Goal: Information Seeking & Learning: Learn about a topic

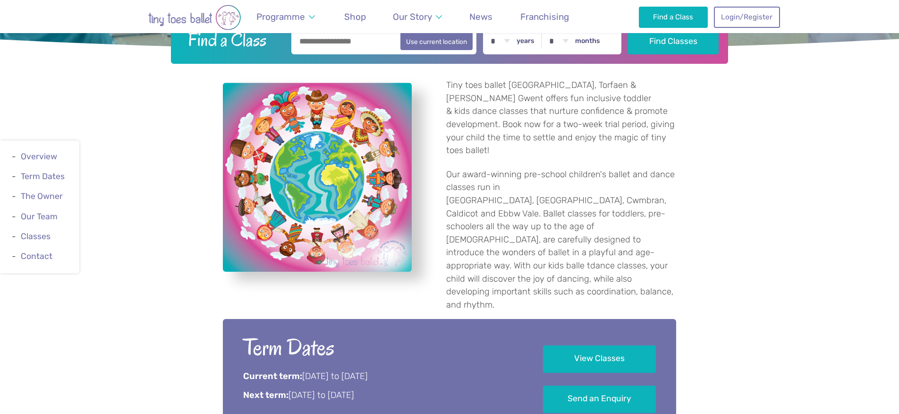
scroll to position [298, 0]
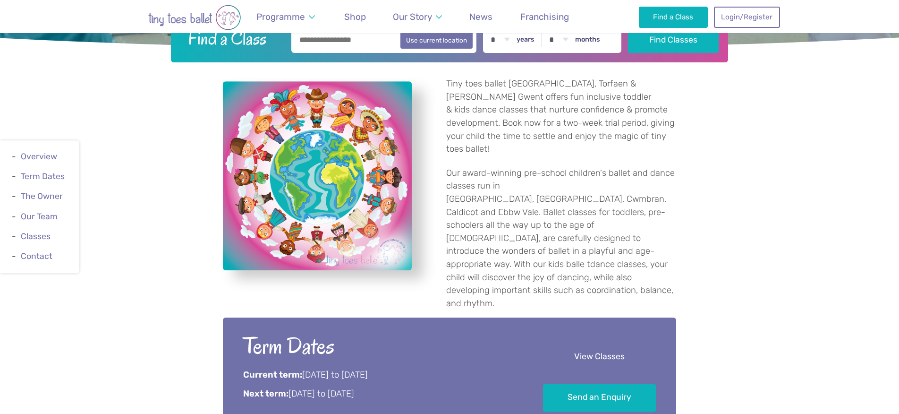
click at [565, 343] on link "View Classes" at bounding box center [599, 357] width 113 height 28
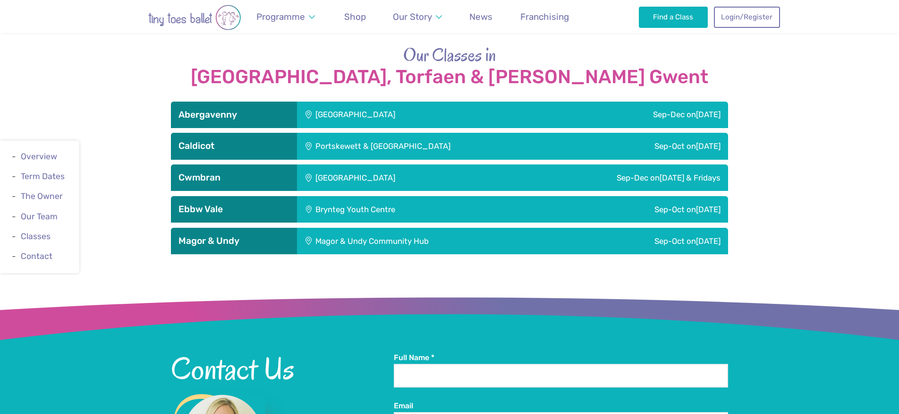
click at [277, 235] on h3 "Magor & Undy" at bounding box center [233, 240] width 111 height 11
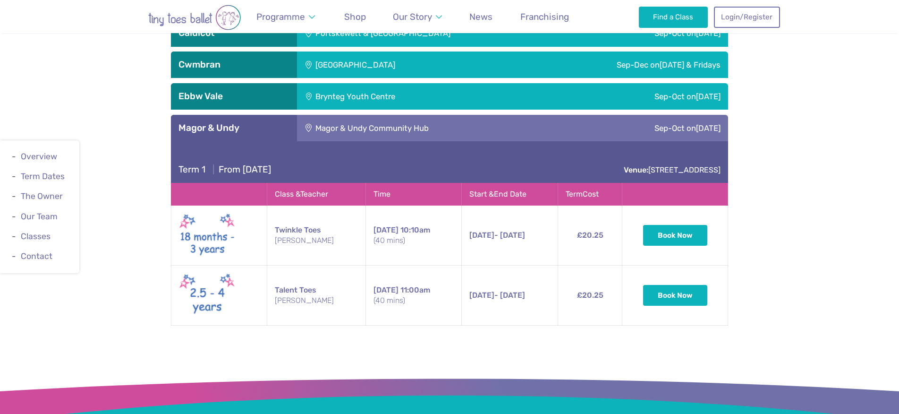
scroll to position [1441, 0]
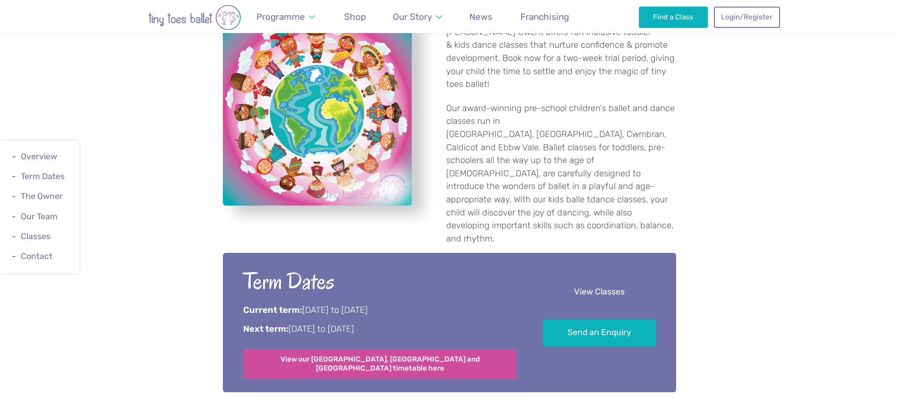
click at [592, 279] on link "View Classes" at bounding box center [599, 293] width 113 height 28
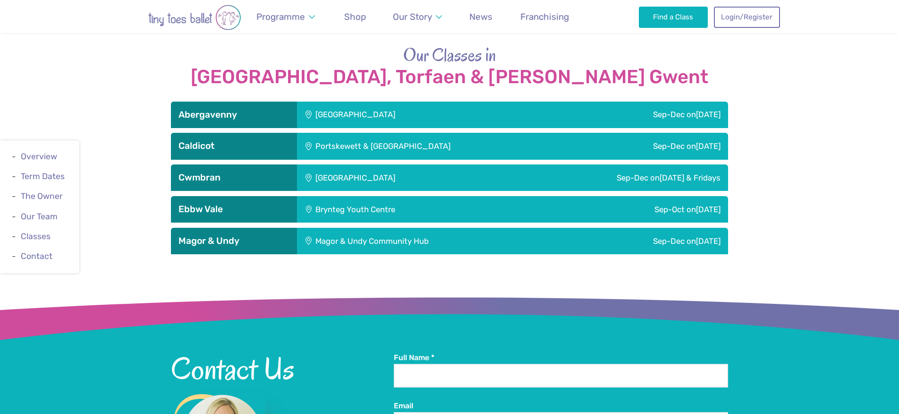
click at [231, 109] on h3 "Abergavenny" at bounding box center [233, 114] width 111 height 11
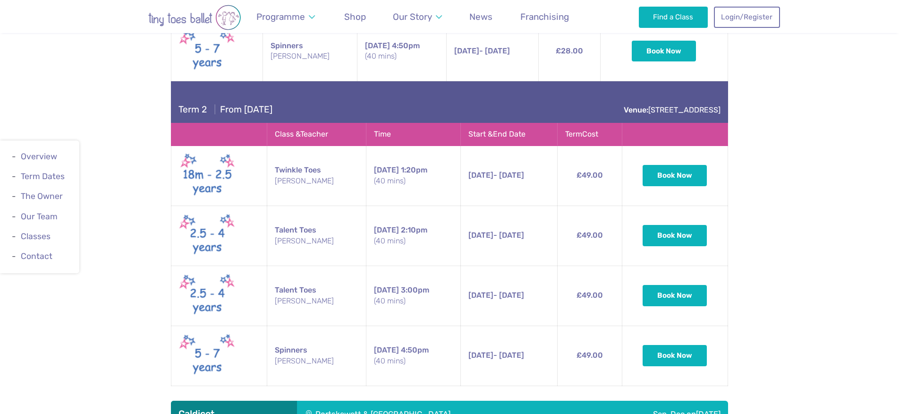
scroll to position [1770, 0]
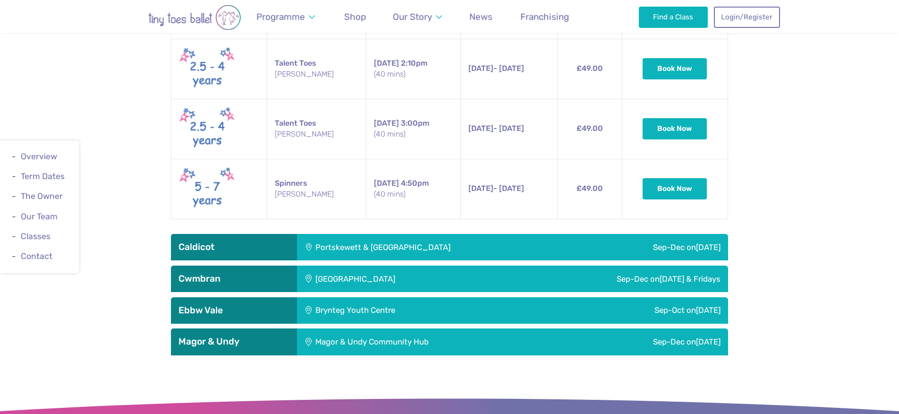
click at [252, 241] on h3 "Caldicot" at bounding box center [233, 246] width 111 height 11
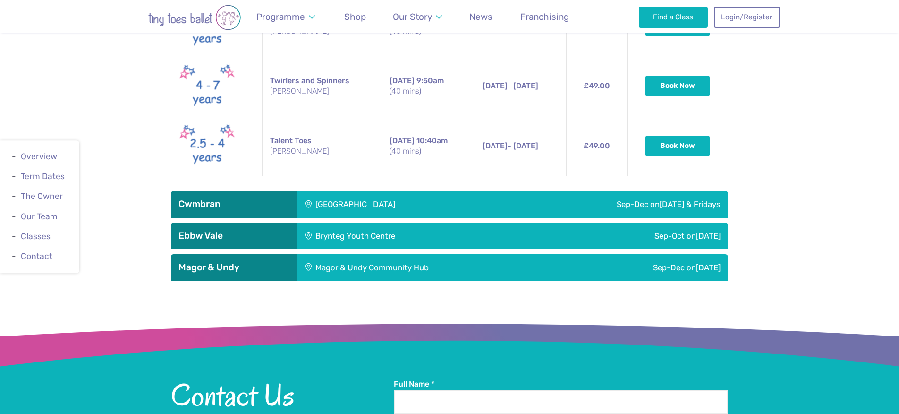
scroll to position [2510, 0]
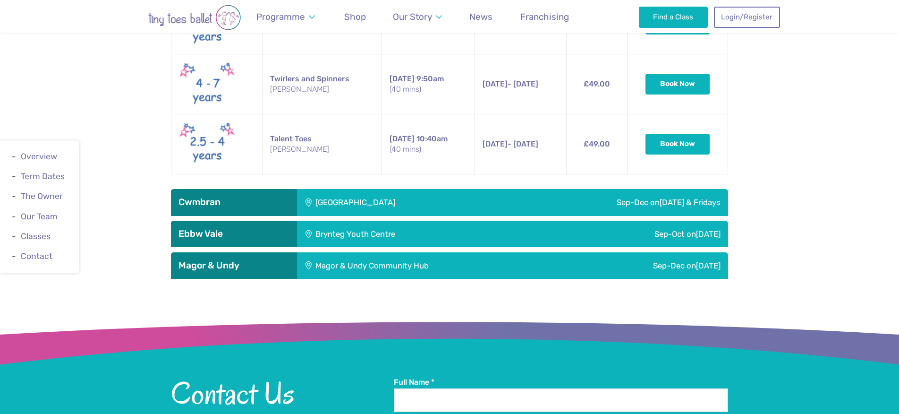
click at [271, 196] on h3 "Cwmbran" at bounding box center [233, 201] width 111 height 11
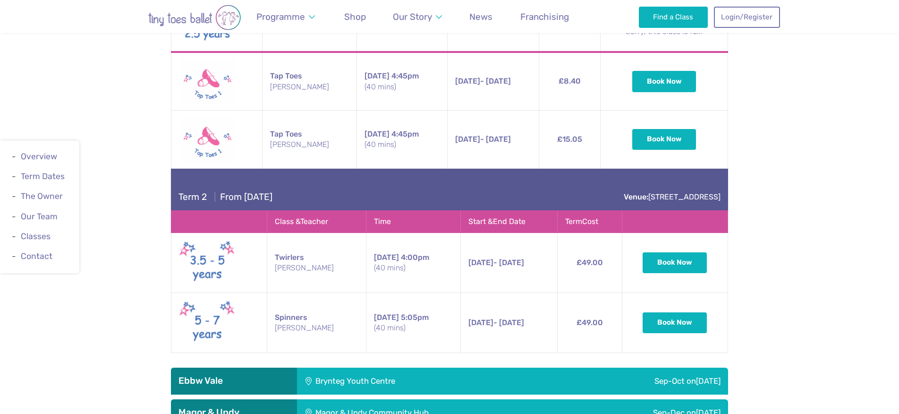
scroll to position [2970, 0]
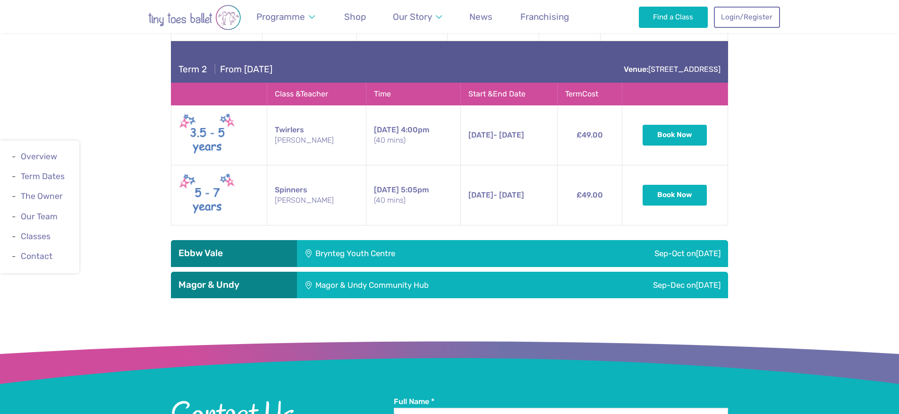
click at [256, 279] on h3 "Magor & Undy" at bounding box center [233, 284] width 111 height 11
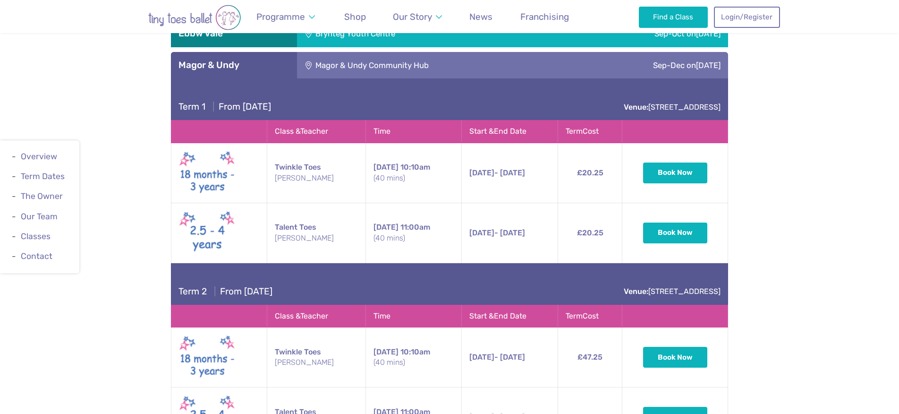
scroll to position [3314, 0]
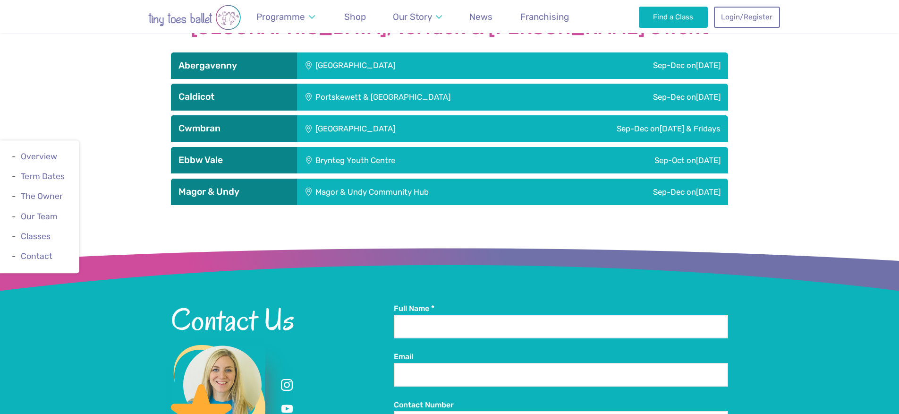
scroll to position [1403, 0]
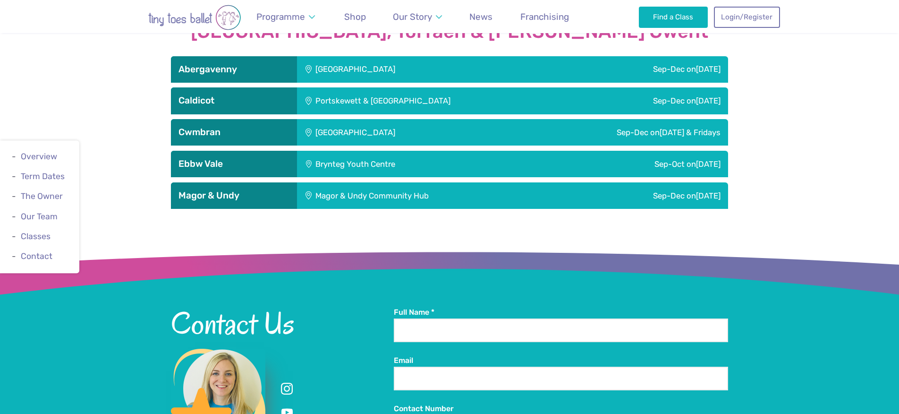
click at [278, 190] on h3 "Magor & Undy" at bounding box center [233, 195] width 111 height 11
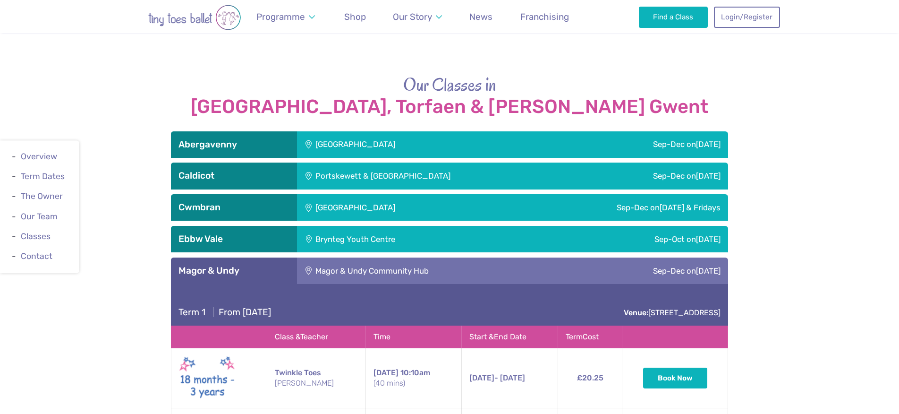
scroll to position [1323, 0]
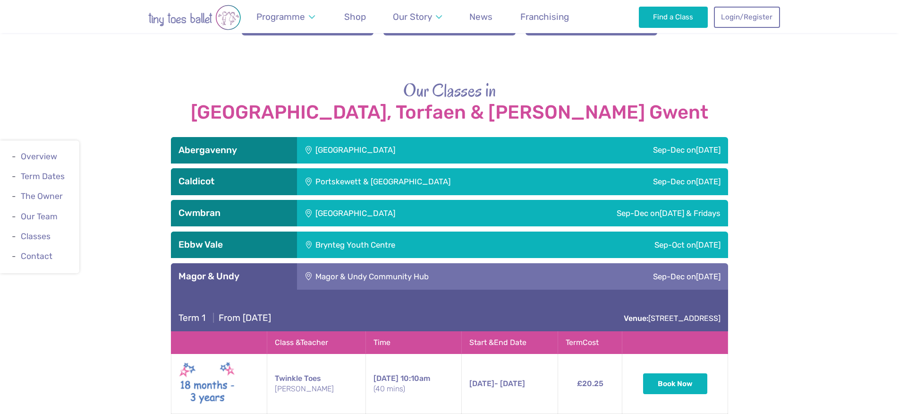
click at [229, 176] on h3 "Caldicot" at bounding box center [233, 181] width 111 height 11
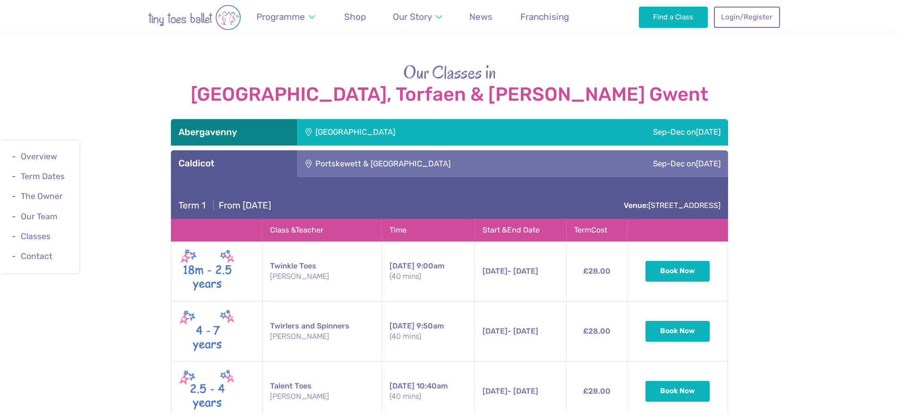
scroll to position [1339, 0]
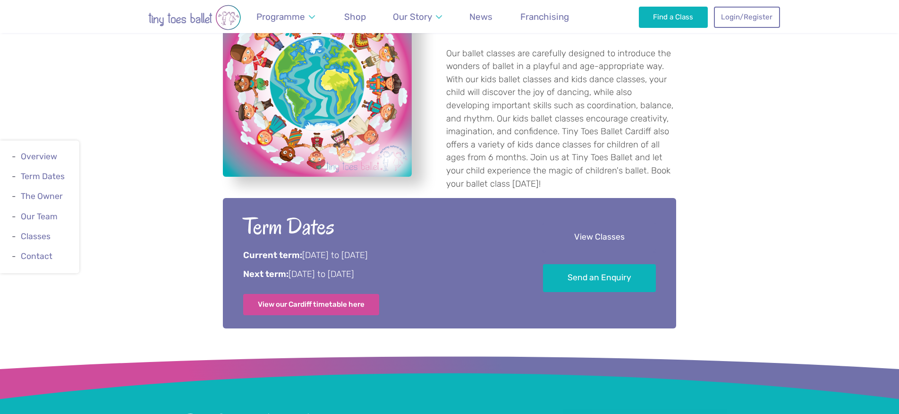
click at [611, 226] on link "View Classes" at bounding box center [599, 237] width 113 height 28
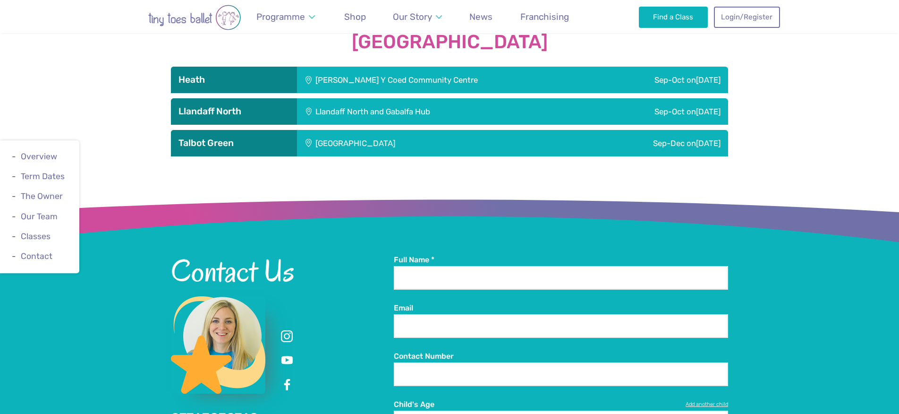
scroll to position [1359, 0]
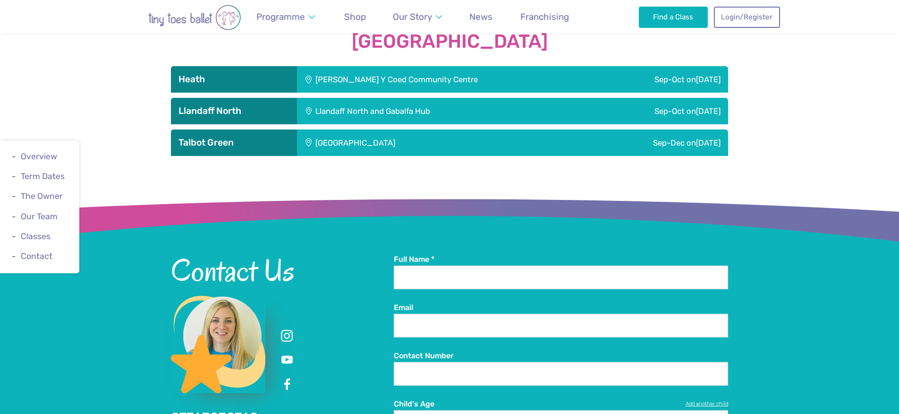
click at [228, 137] on h3 "Talbot Green" at bounding box center [233, 142] width 111 height 11
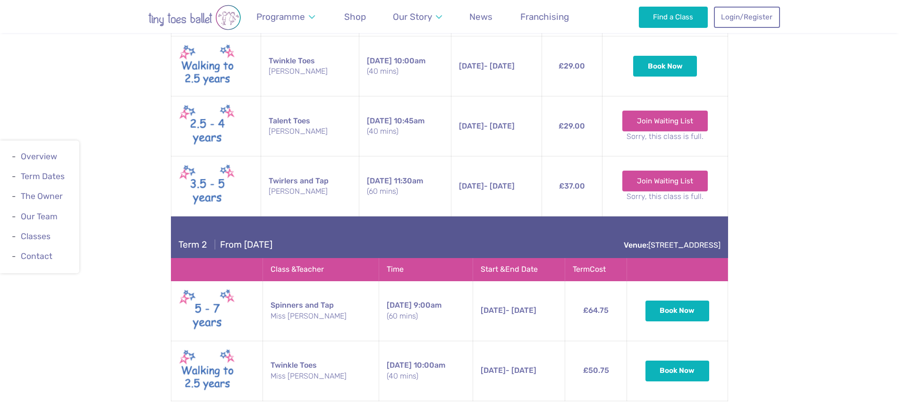
scroll to position [1597, 0]
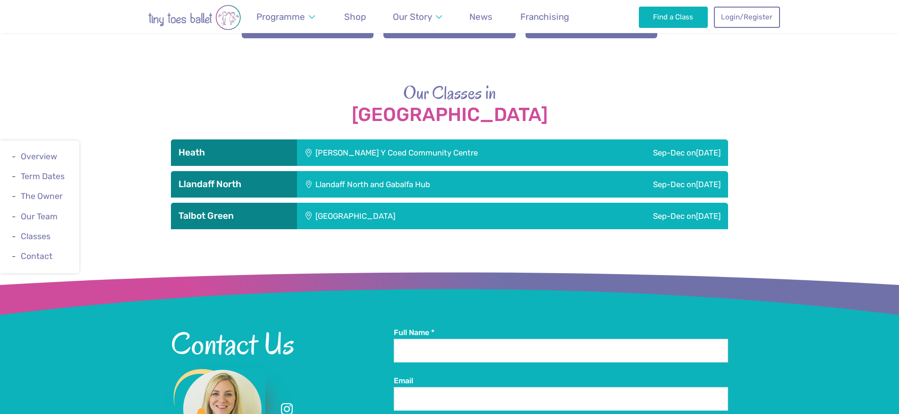
scroll to position [1286, 0]
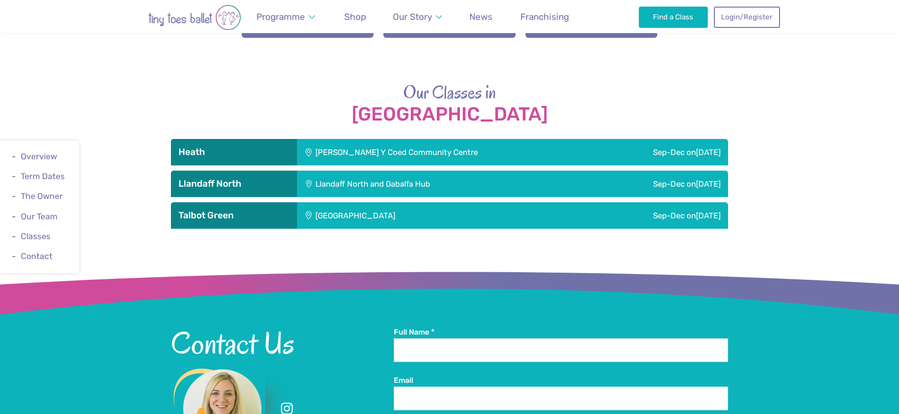
click at [384, 148] on div "[PERSON_NAME] Y Coed Community Centre" at bounding box center [446, 152] width 299 height 26
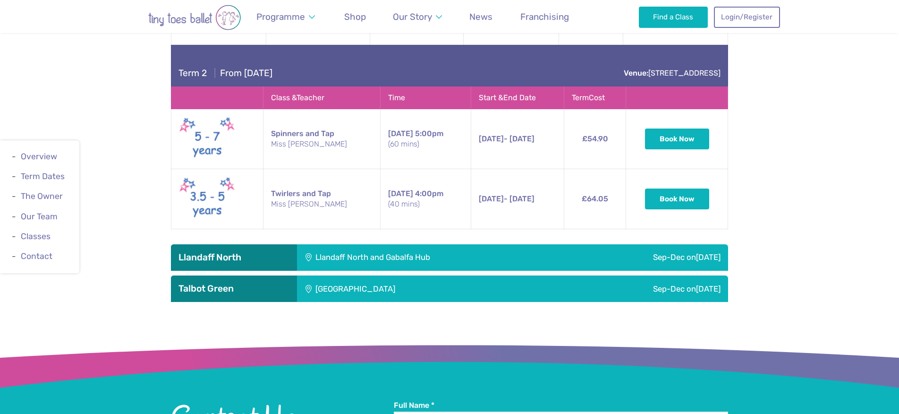
scroll to position [1611, 0]
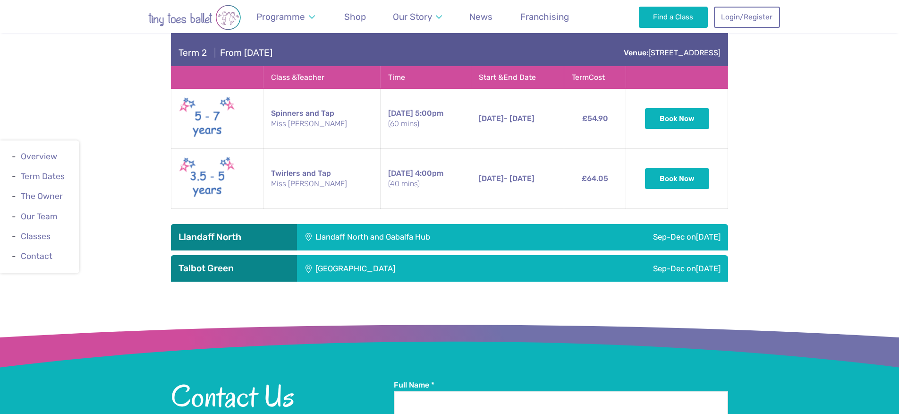
click at [355, 233] on div "Llandaff North and Gabalfa Hub" at bounding box center [433, 237] width 272 height 26
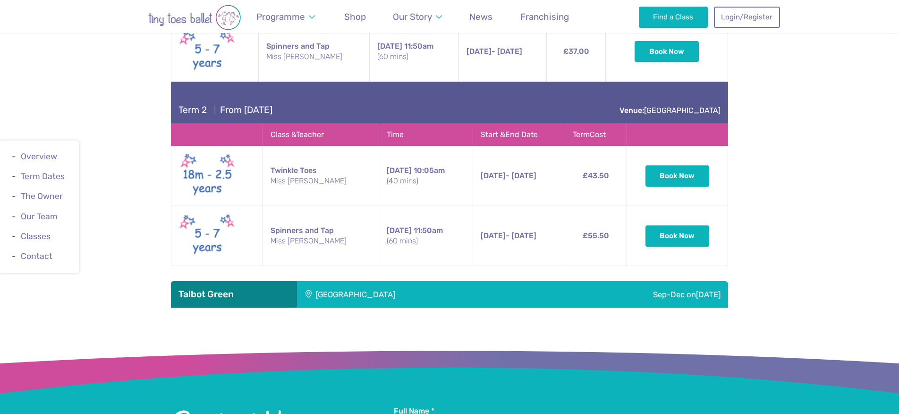
scroll to position [2100, 0]
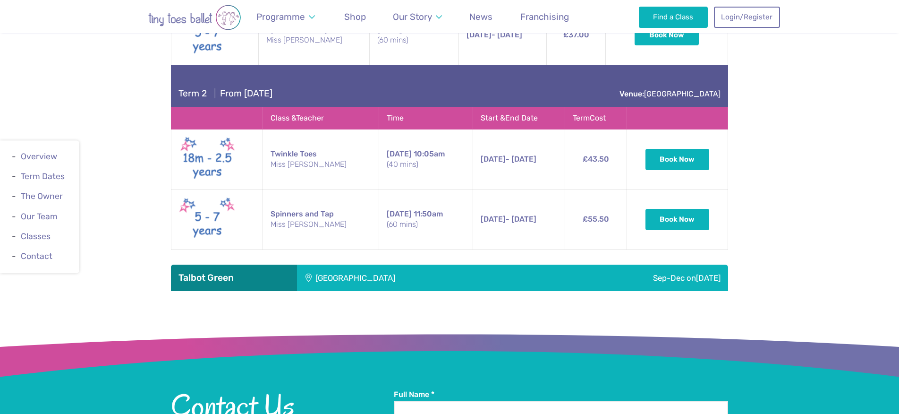
click at [342, 264] on div "[GEOGRAPHIC_DATA]" at bounding box center [418, 277] width 242 height 26
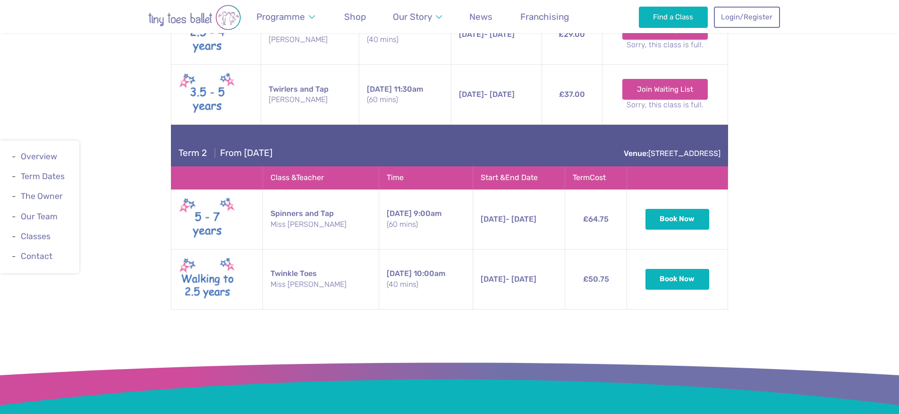
scroll to position [2574, 0]
